Goal: Information Seeking & Learning: Learn about a topic

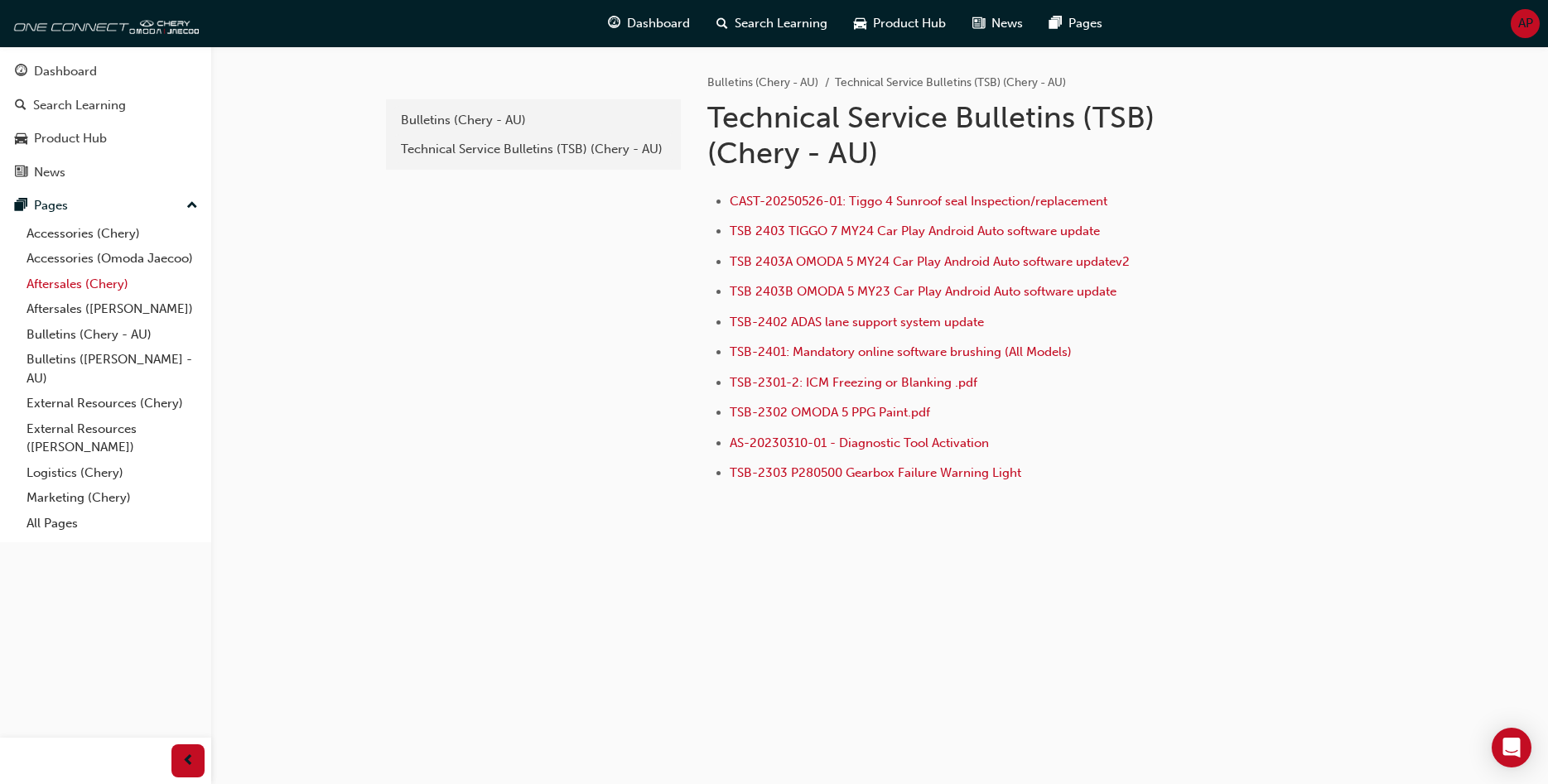
click at [81, 283] on link "Aftersales (Chery)" at bounding box center [112, 284] width 185 height 25
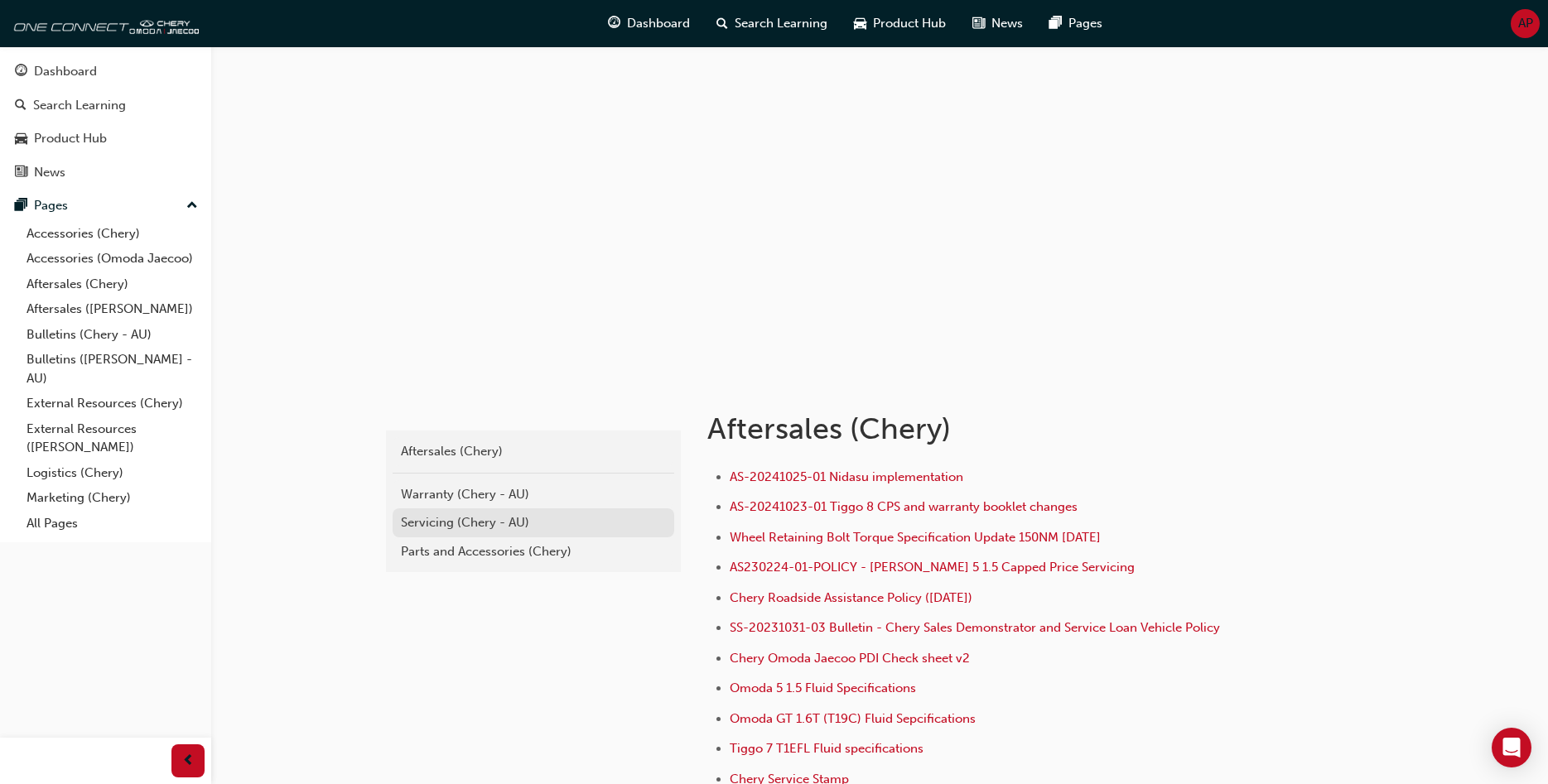
click at [448, 524] on div "Servicing (Chery - AU)" at bounding box center [533, 523] width 265 height 19
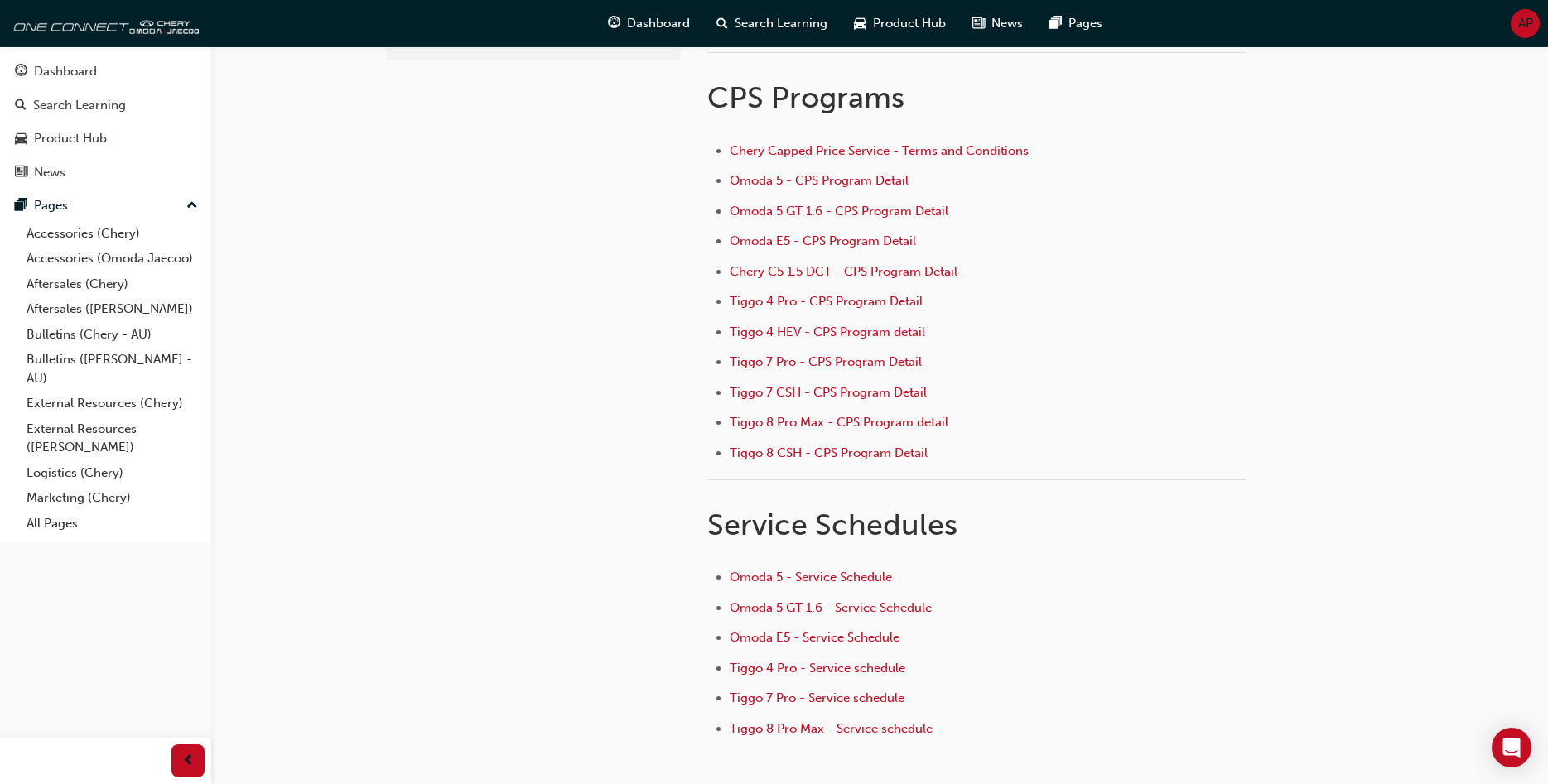
scroll to position [234, 0]
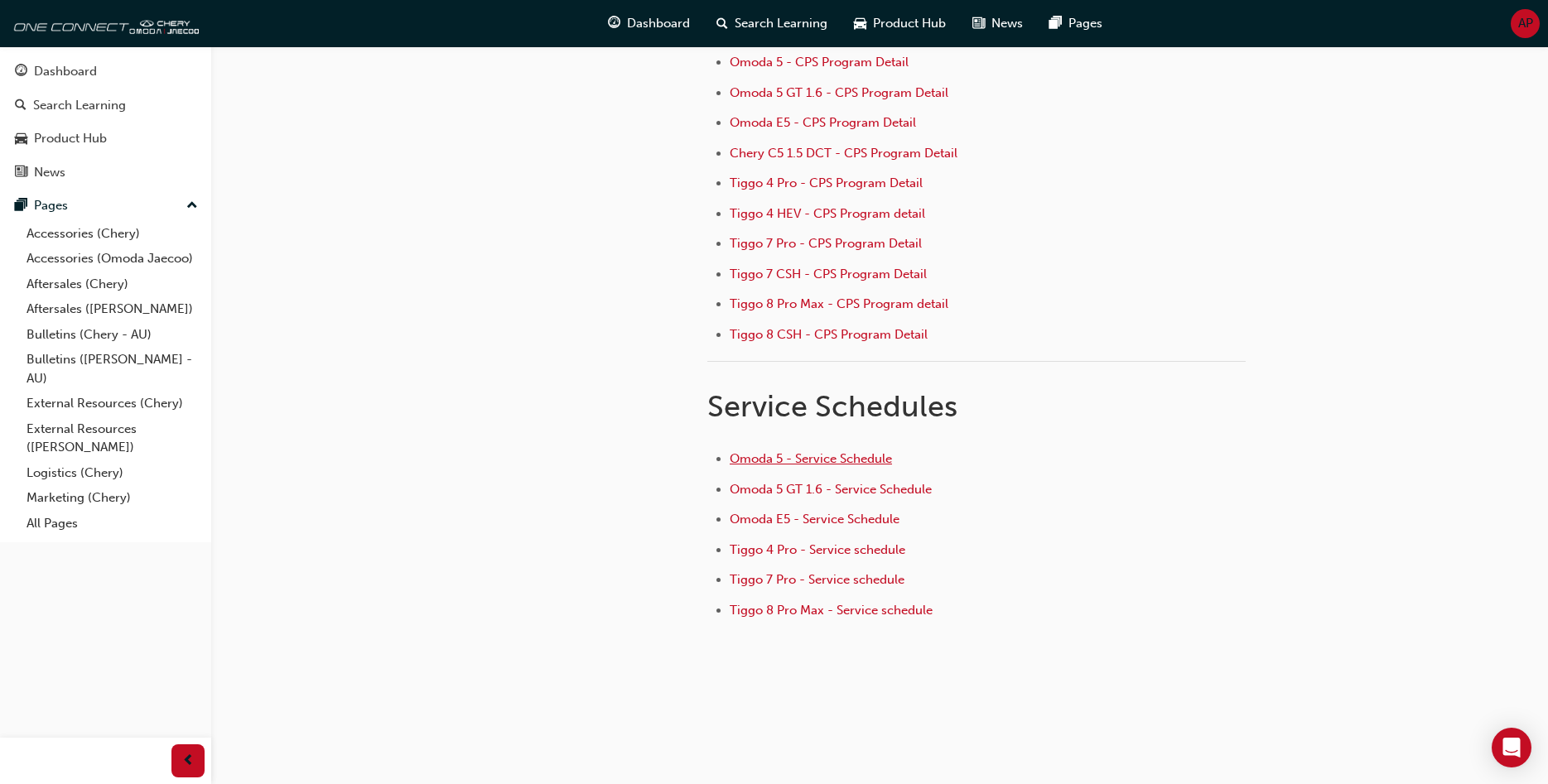
click at [829, 456] on span "Omoda 5 - Service Schedule" at bounding box center [810, 458] width 162 height 15
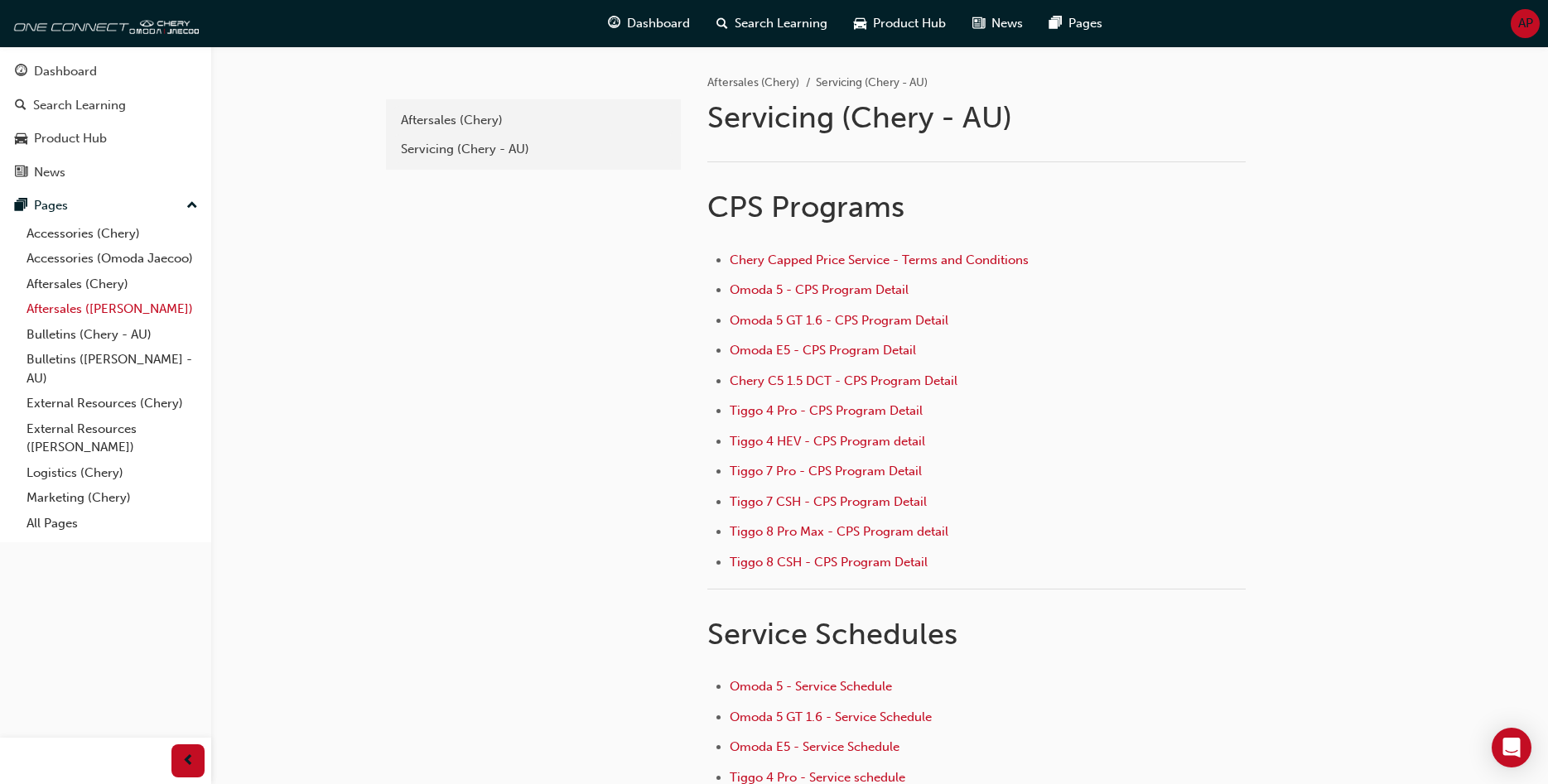
click at [74, 308] on link "Aftersales ([PERSON_NAME])" at bounding box center [112, 309] width 185 height 25
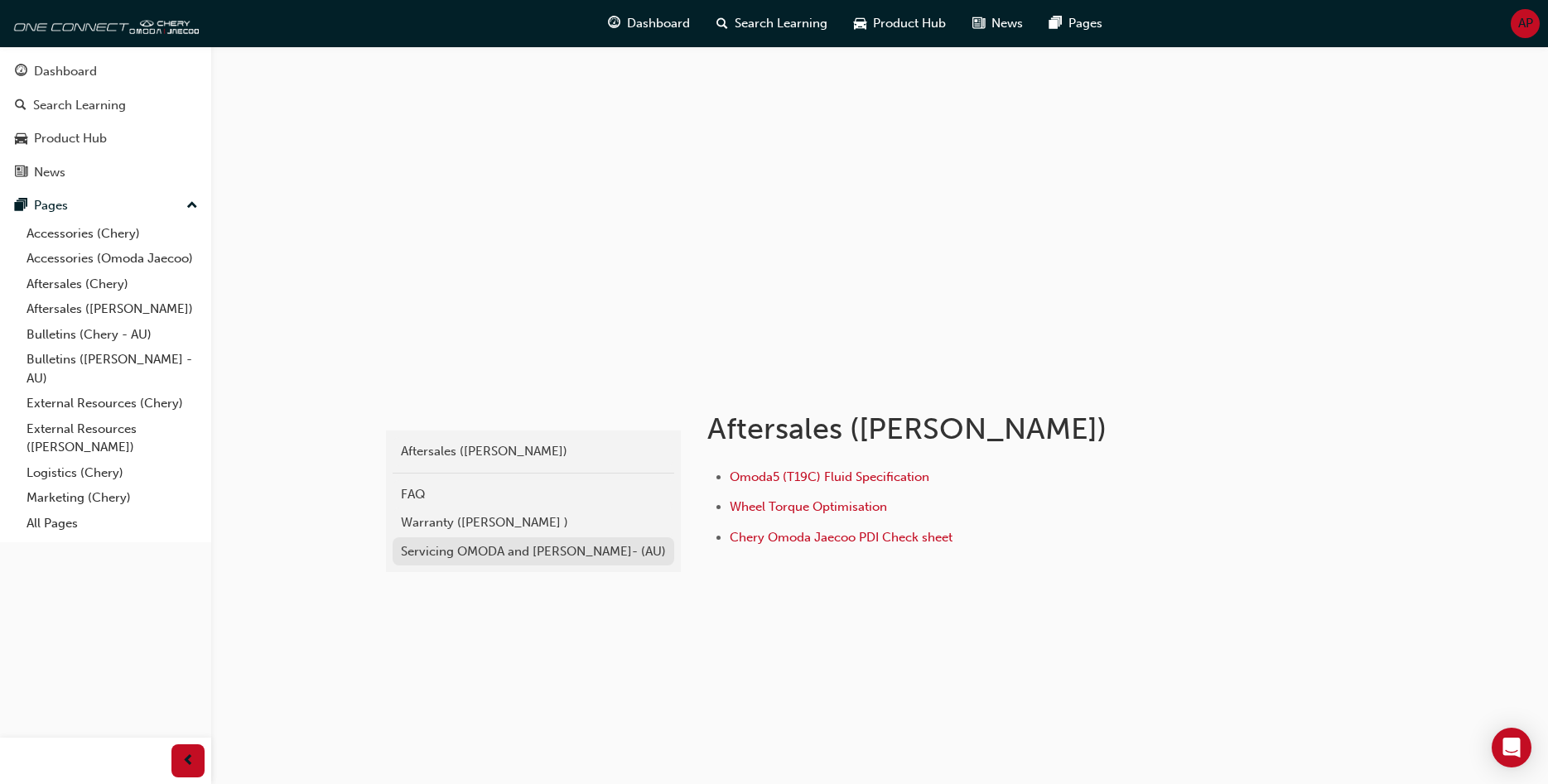
click at [485, 550] on div "Servicing OMODA and [PERSON_NAME]- (AU)" at bounding box center [533, 552] width 265 height 19
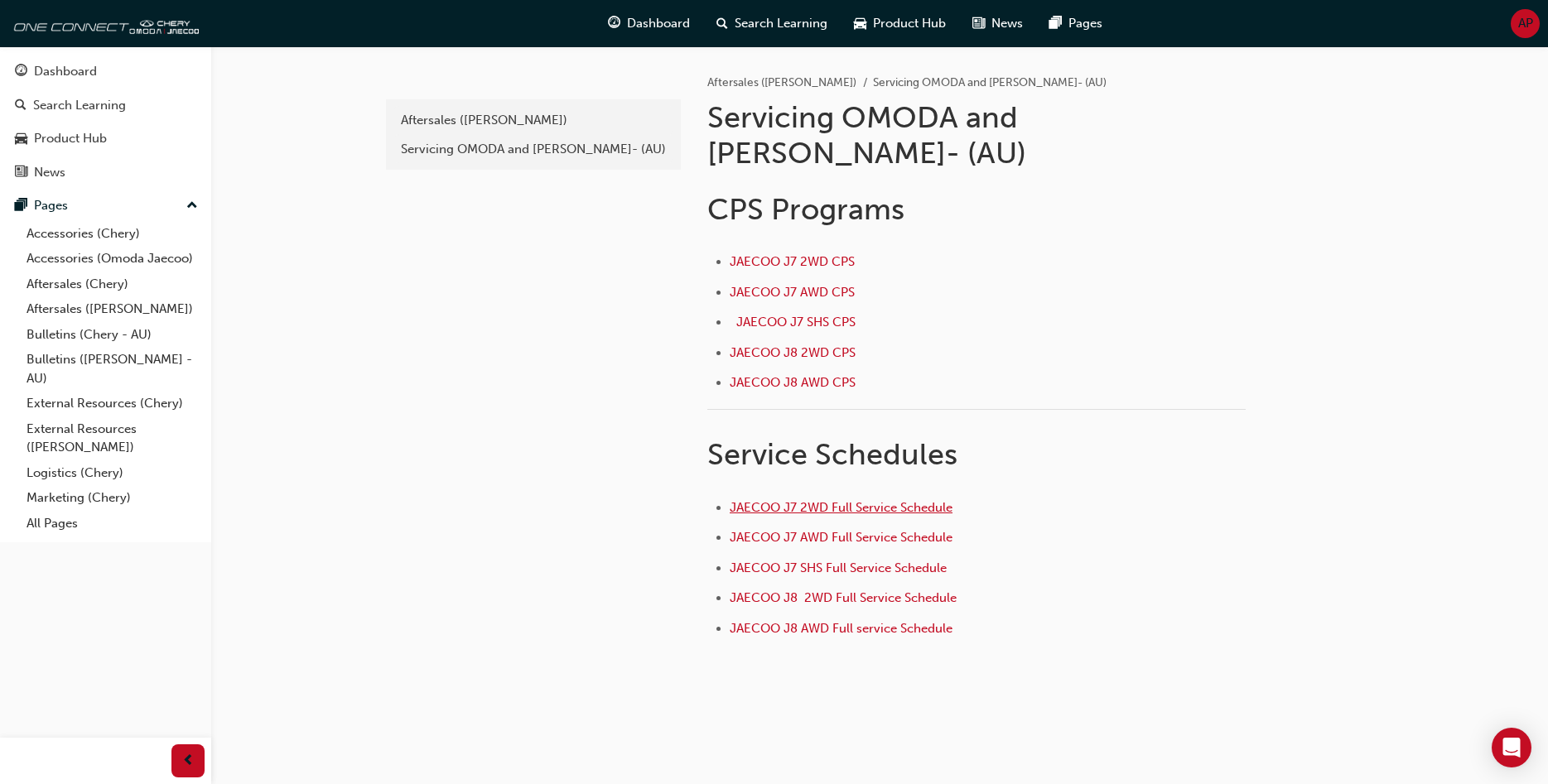
click at [838, 500] on span "JAECOO J7 2WD Full Service Schedule" at bounding box center [841, 507] width 223 height 15
click at [70, 280] on link "Aftersales (Chery)" at bounding box center [112, 284] width 185 height 25
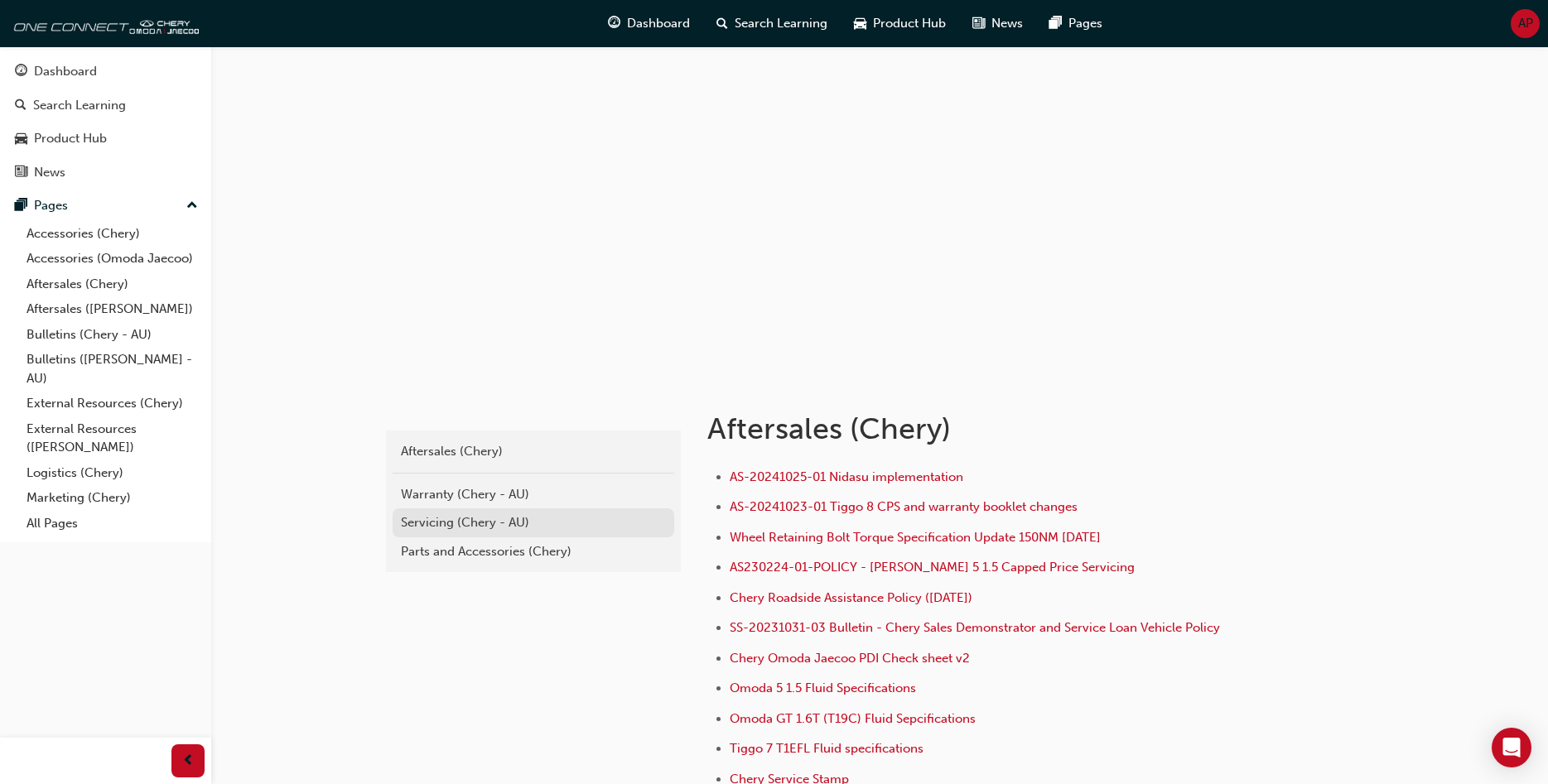
click at [486, 527] on div "Servicing (Chery - AU)" at bounding box center [533, 523] width 265 height 19
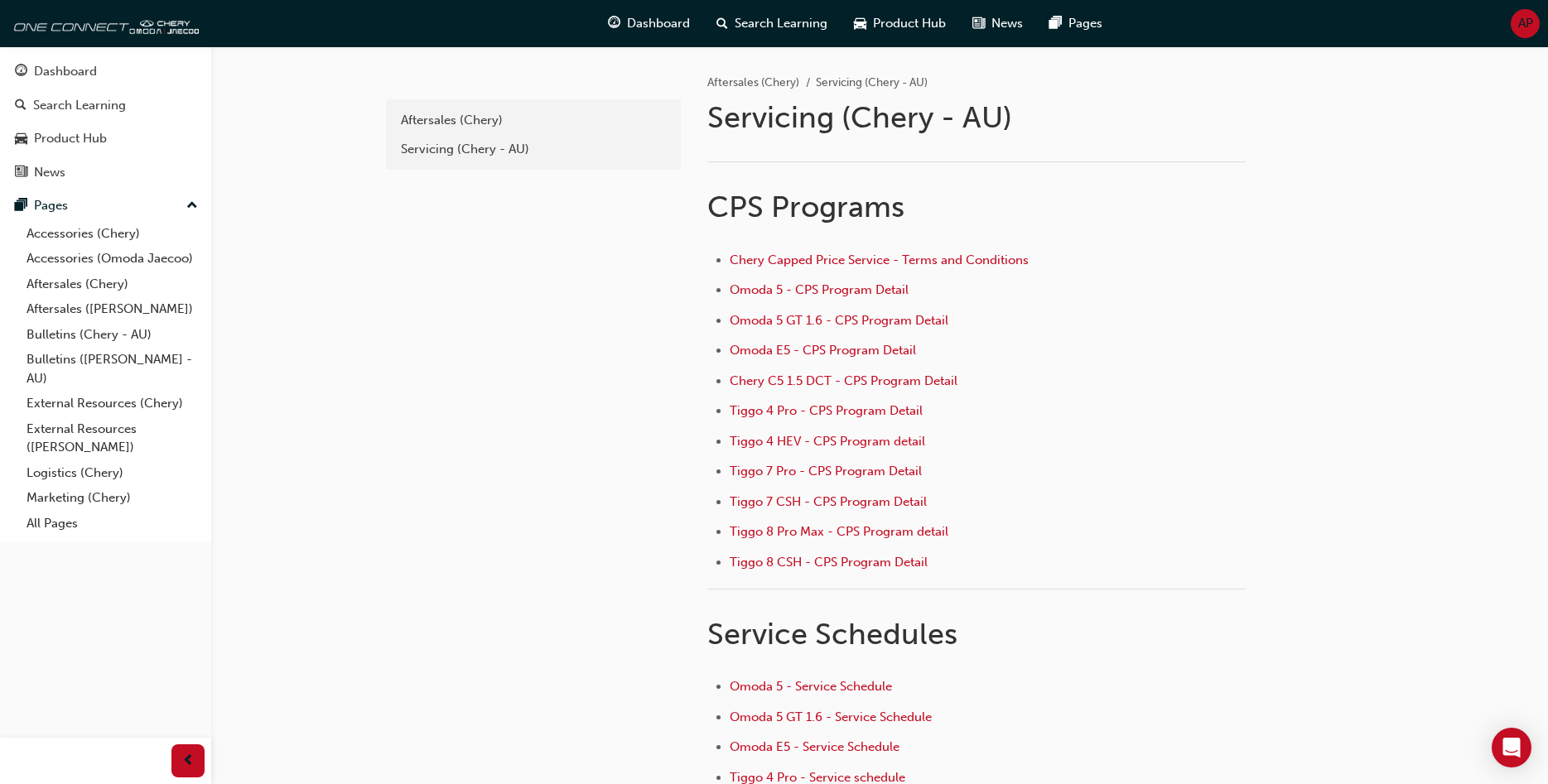
scroll to position [234, 0]
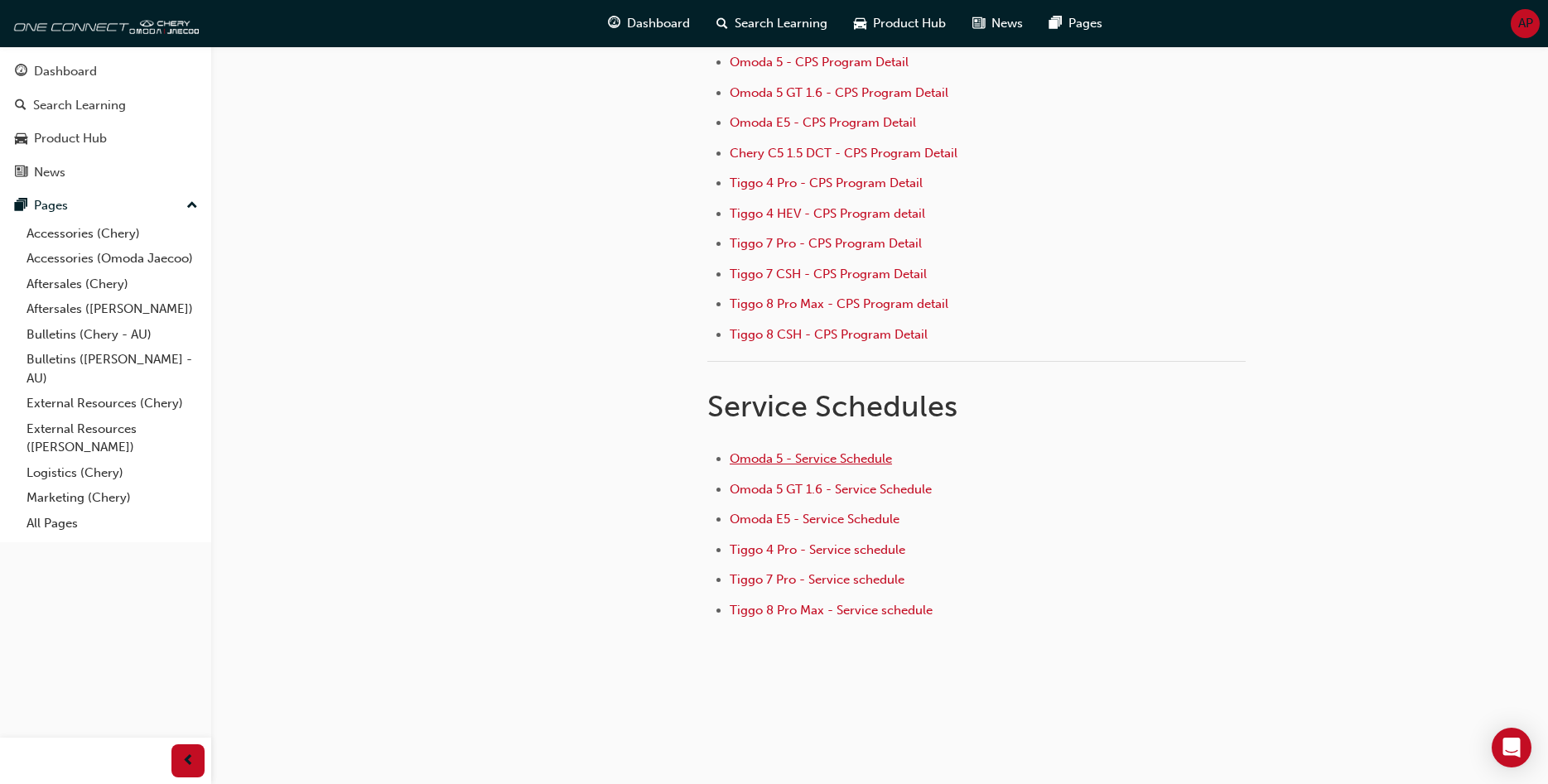
click at [820, 455] on span "Omoda 5 - Service Schedule" at bounding box center [810, 458] width 162 height 15
